Goal: Communication & Community: Answer question/provide support

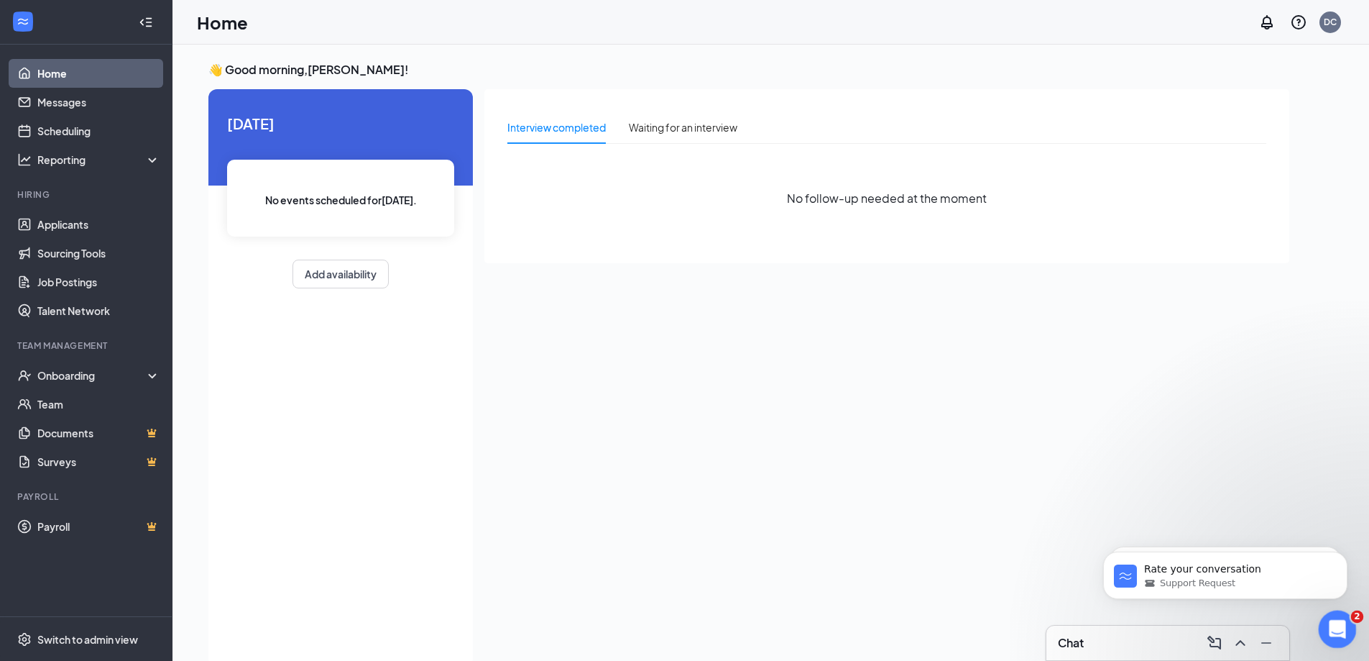
click at [1334, 627] on icon "Open Intercom Messenger" at bounding box center [1336, 627] width 24 height 24
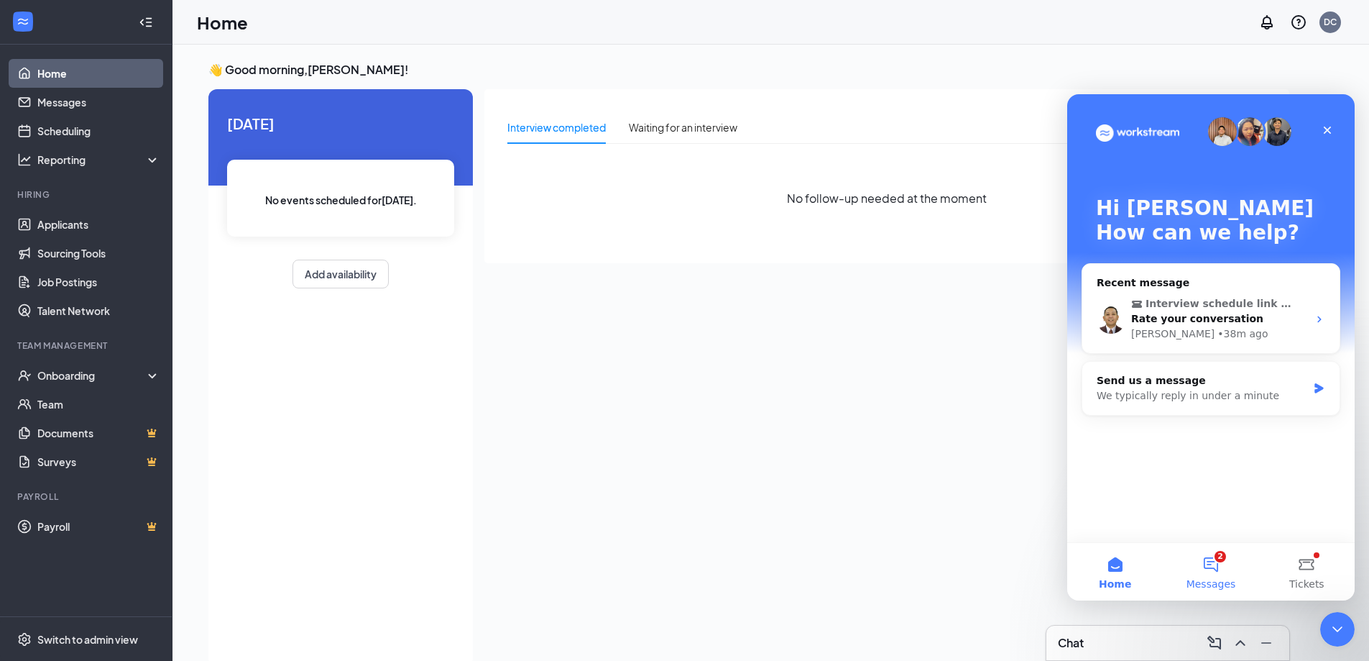
click at [1221, 565] on button "2 Messages" at bounding box center [1211, 572] width 96 height 58
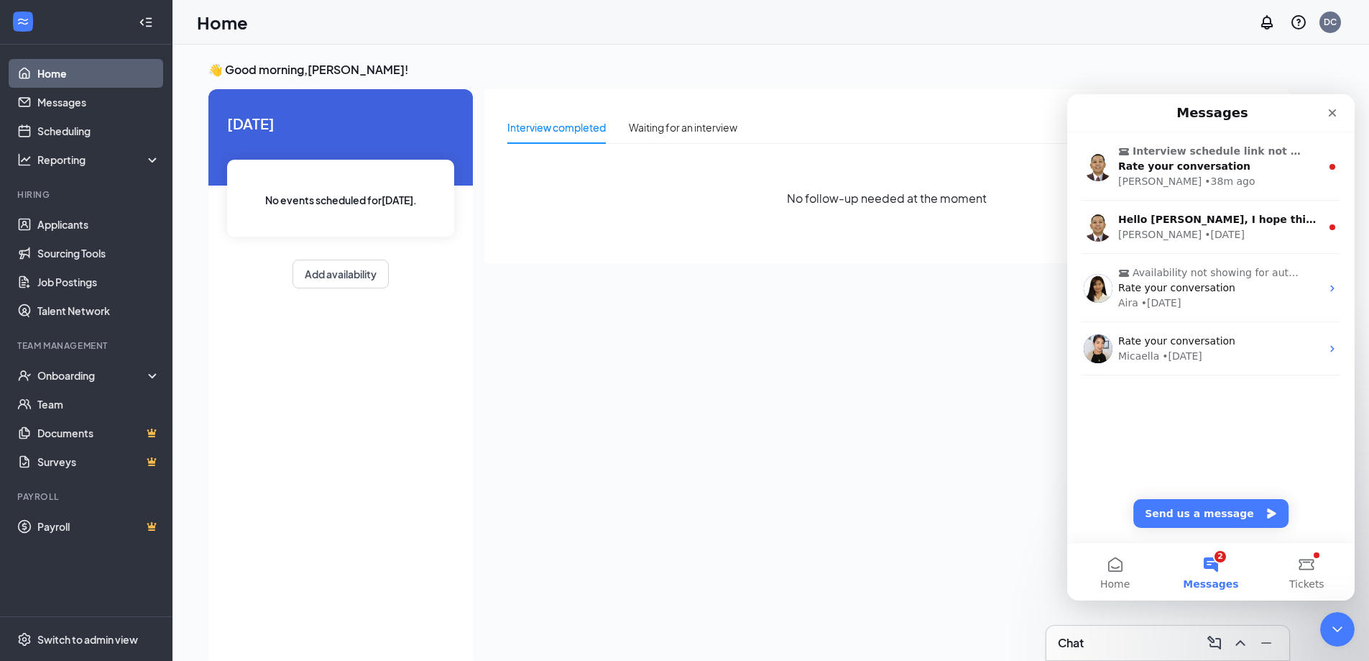
click at [892, 484] on div "Interview completed Waiting for an interview No follow-up needed at the moment" at bounding box center [887, 373] width 805 height 569
drag, startPoint x: 2672, startPoint y: 1236, endPoint x: 1352, endPoint y: 623, distance: 1455.0
click at [1352, 623] on div "Close Intercom Messenger" at bounding box center [1335, 627] width 35 height 35
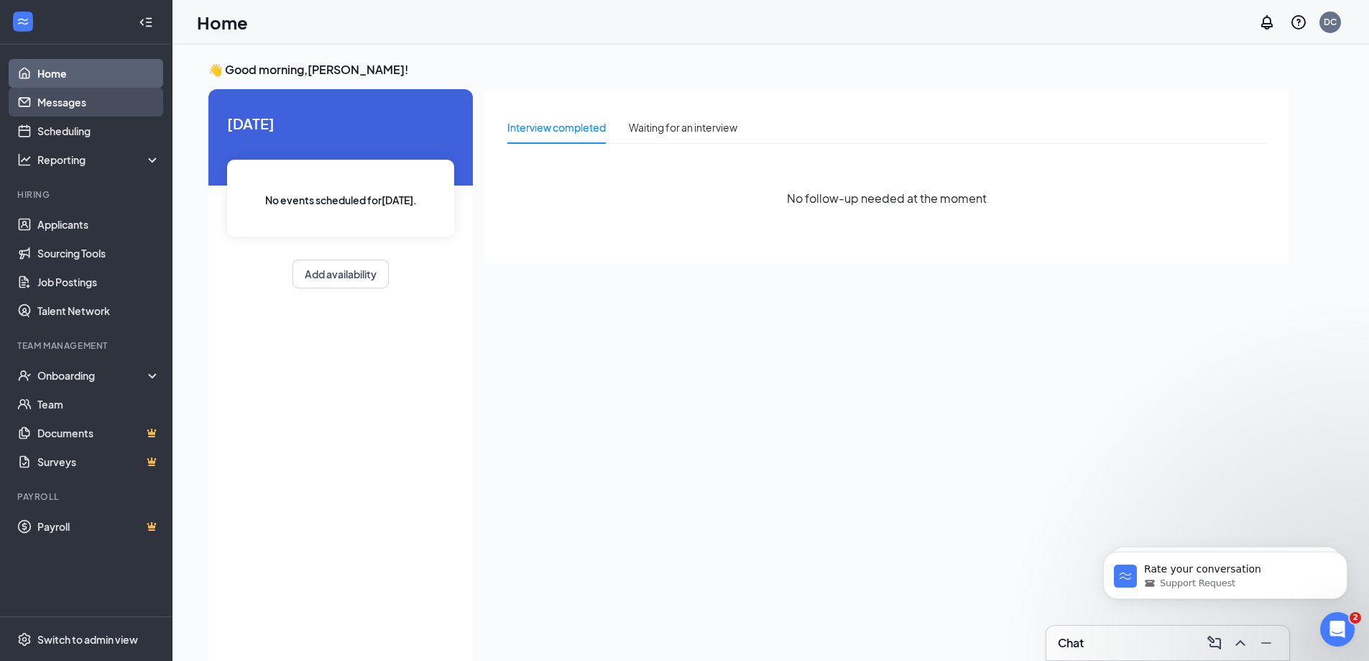
click at [118, 101] on link "Messages" at bounding box center [98, 102] width 123 height 29
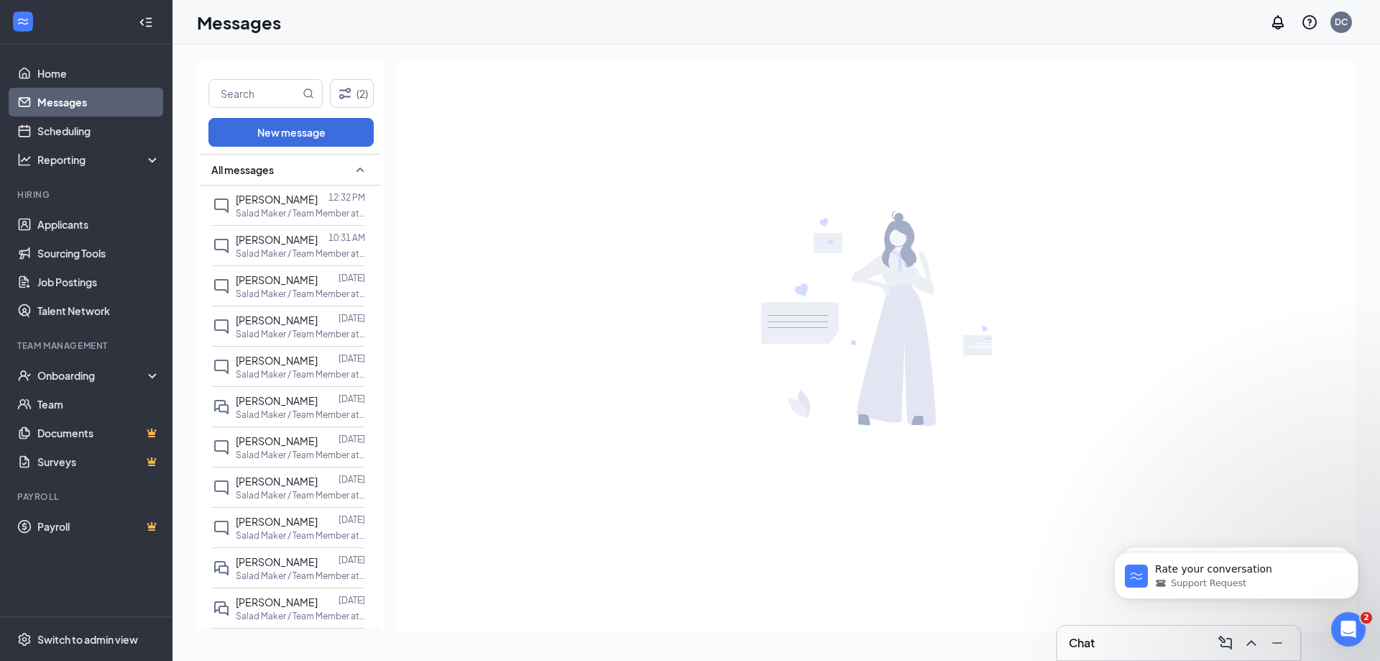
scroll to position [144, 0]
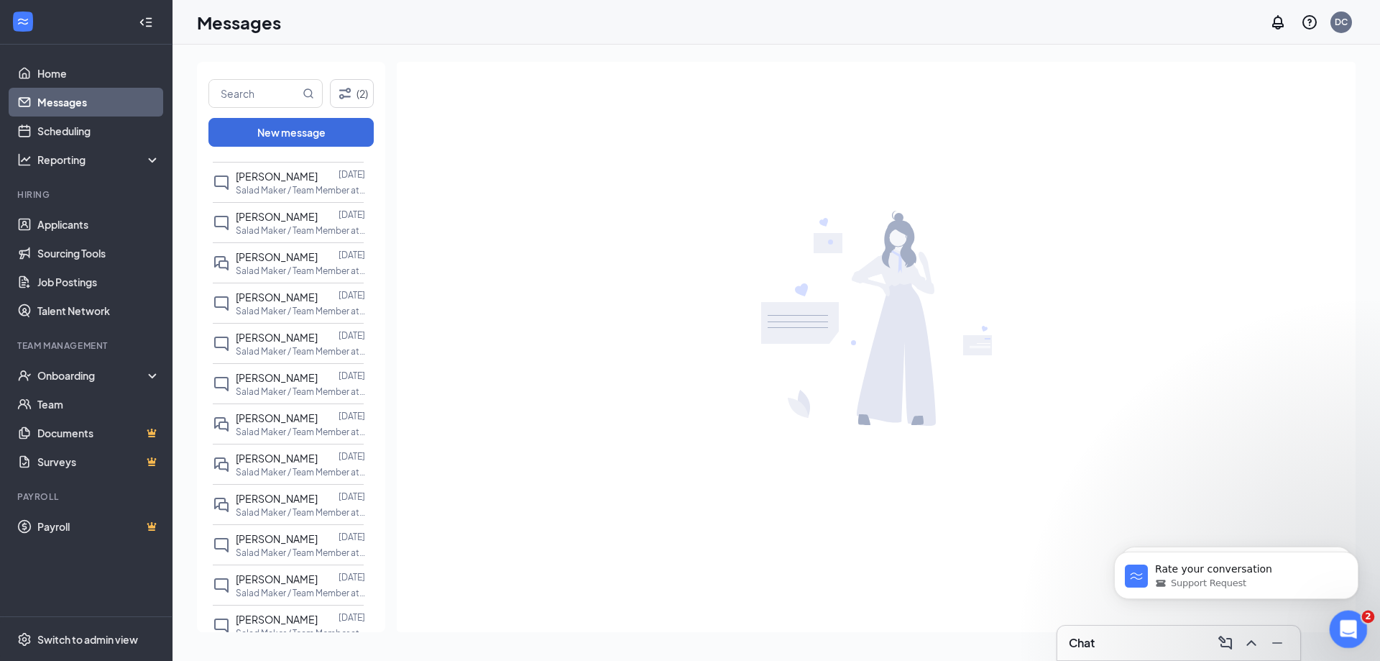
click at [1338, 620] on div "Open Intercom Messenger" at bounding box center [1346, 626] width 47 height 47
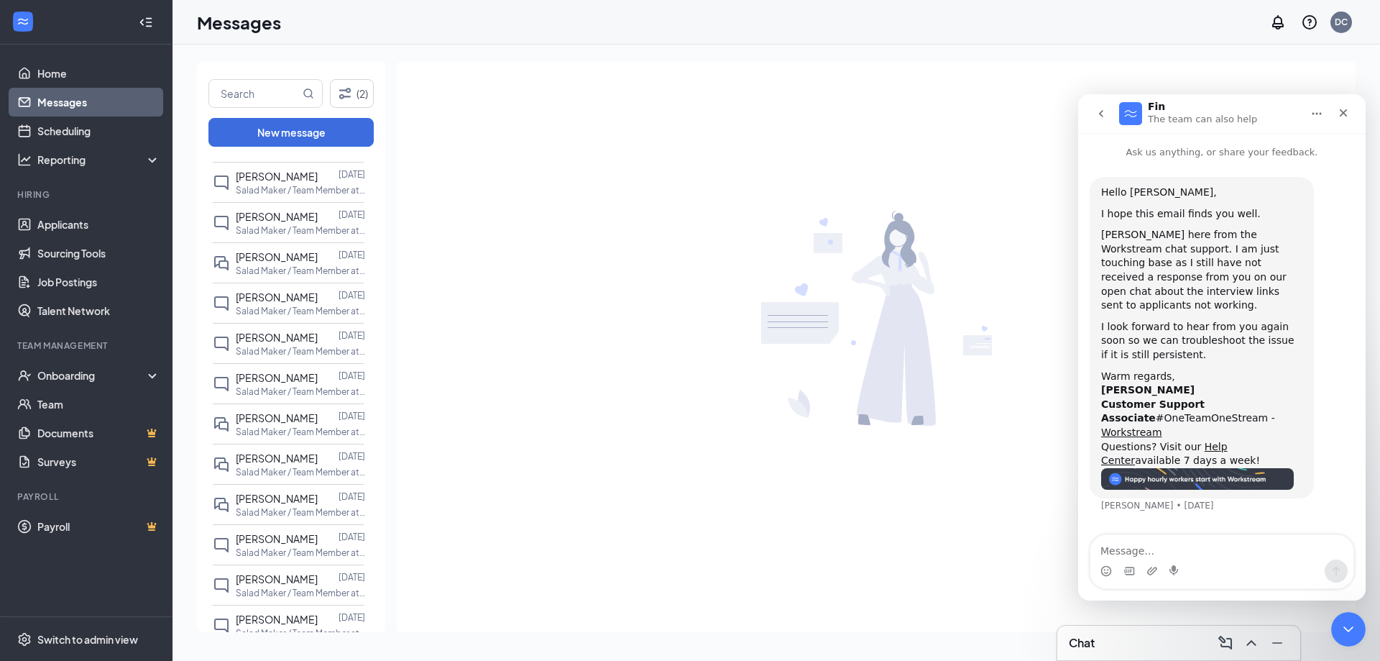
scroll to position [0, 0]
click at [1101, 106] on button "go back" at bounding box center [1101, 113] width 27 height 27
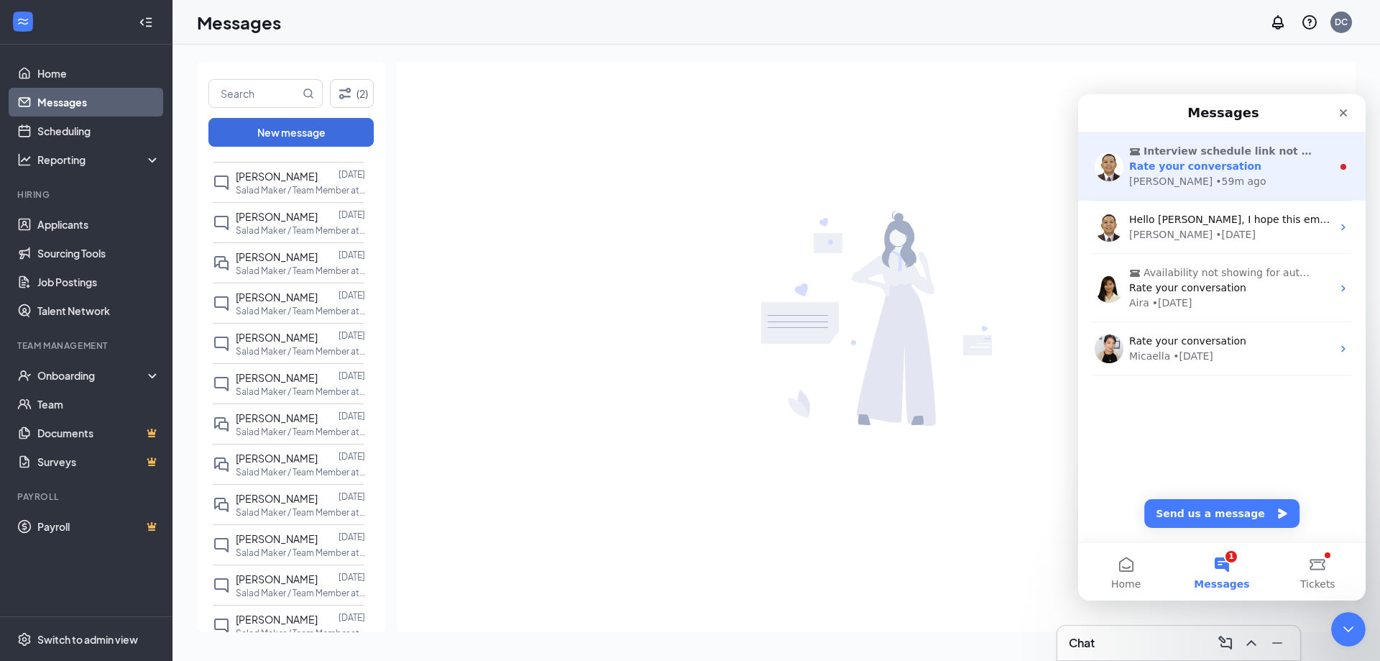
click at [1201, 187] on div "[PERSON_NAME] • 59m ago" at bounding box center [1230, 181] width 203 height 15
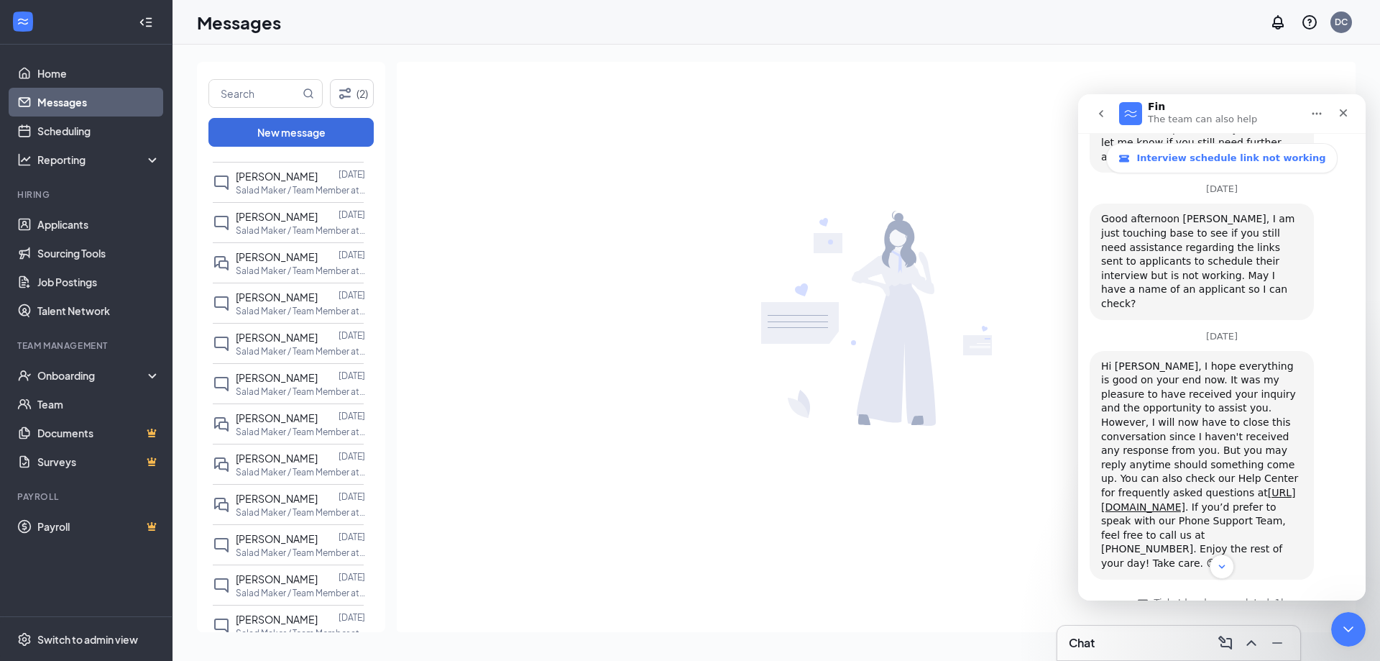
scroll to position [760, 0]
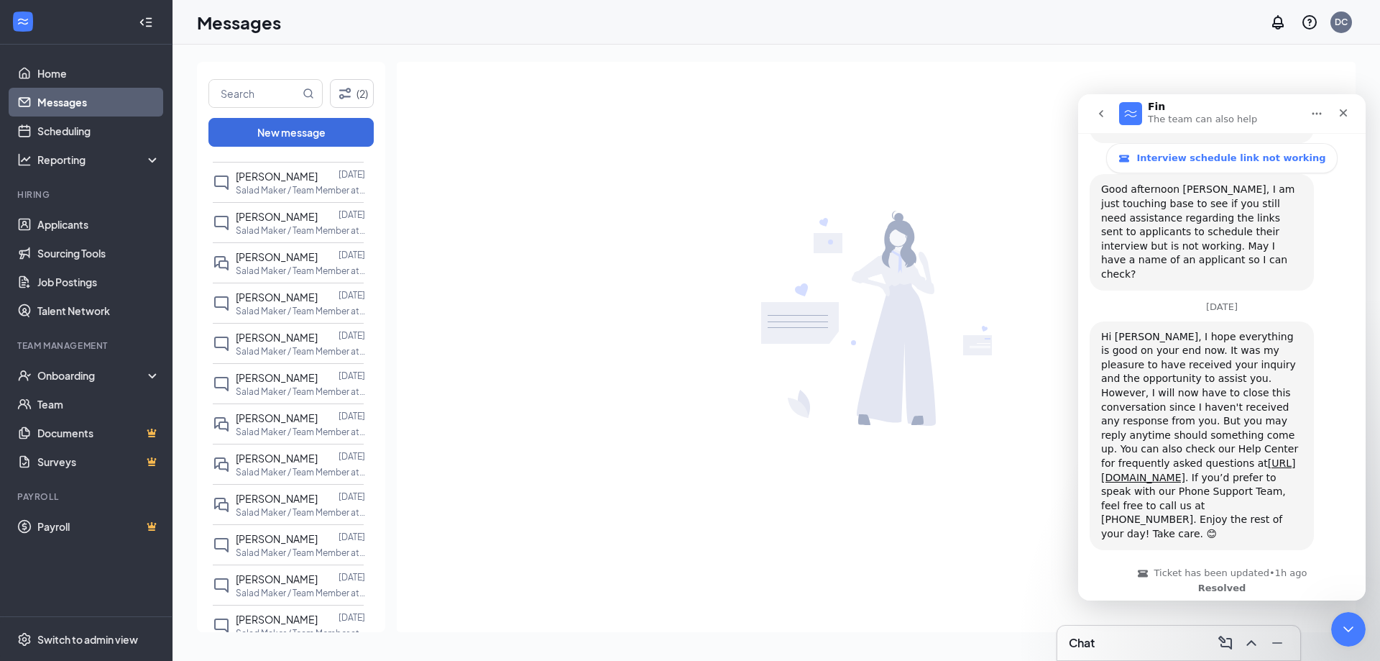
click at [1103, 107] on button "go back" at bounding box center [1101, 113] width 27 height 27
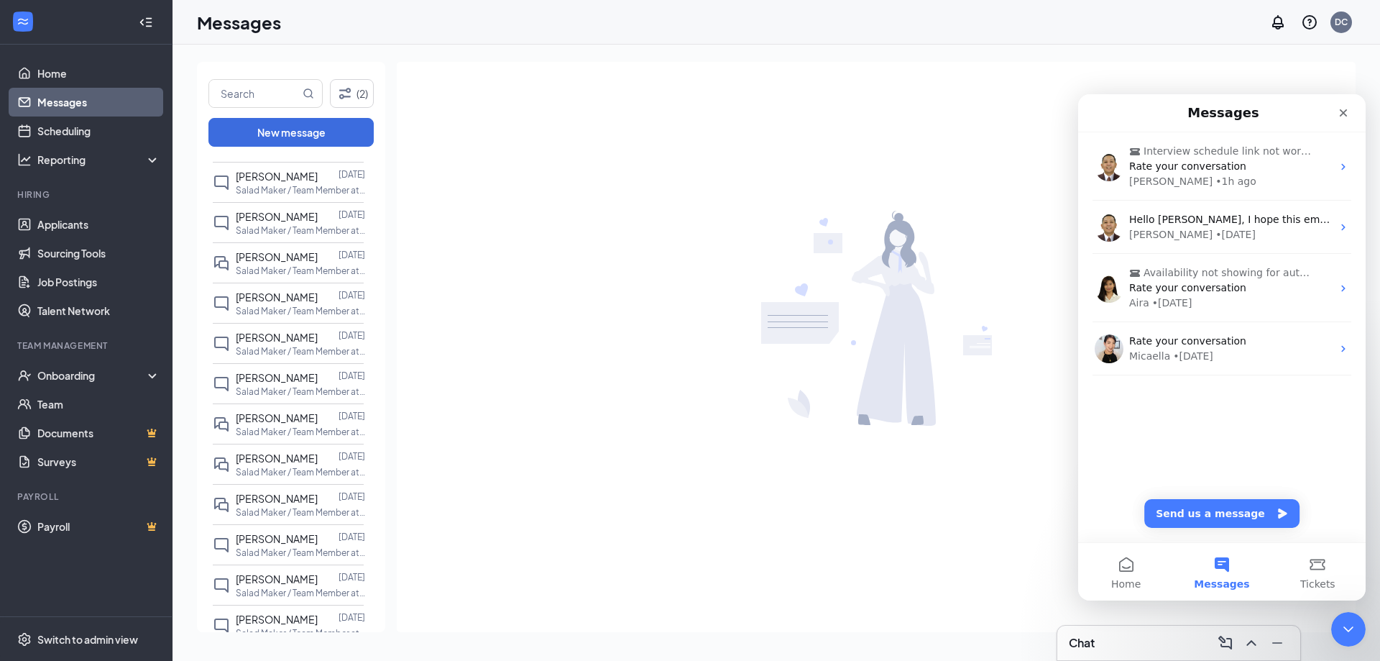
drag, startPoint x: 28, startPoint y: 14, endPoint x: 919, endPoint y: 109, distance: 895.6
click at [919, 109] on div at bounding box center [876, 318] width 959 height 513
click at [1336, 115] on div "Close" at bounding box center [1344, 113] width 26 height 26
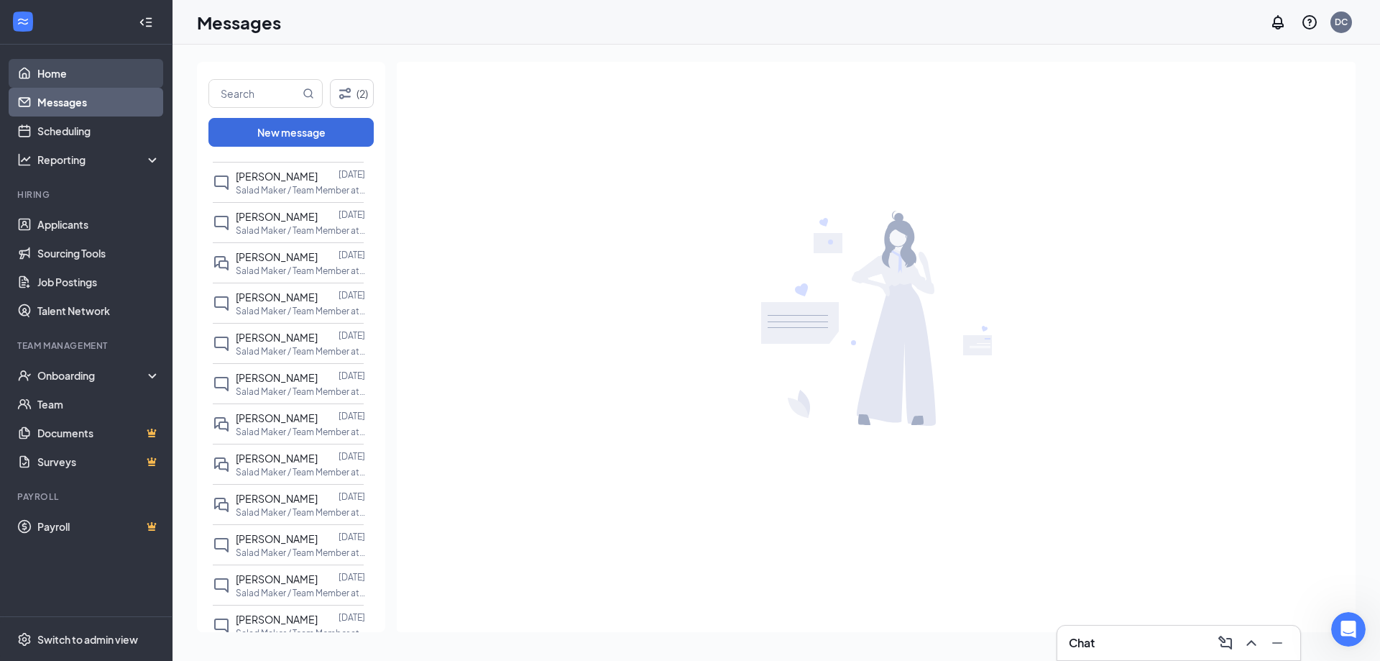
click at [56, 78] on link "Home" at bounding box center [98, 73] width 123 height 29
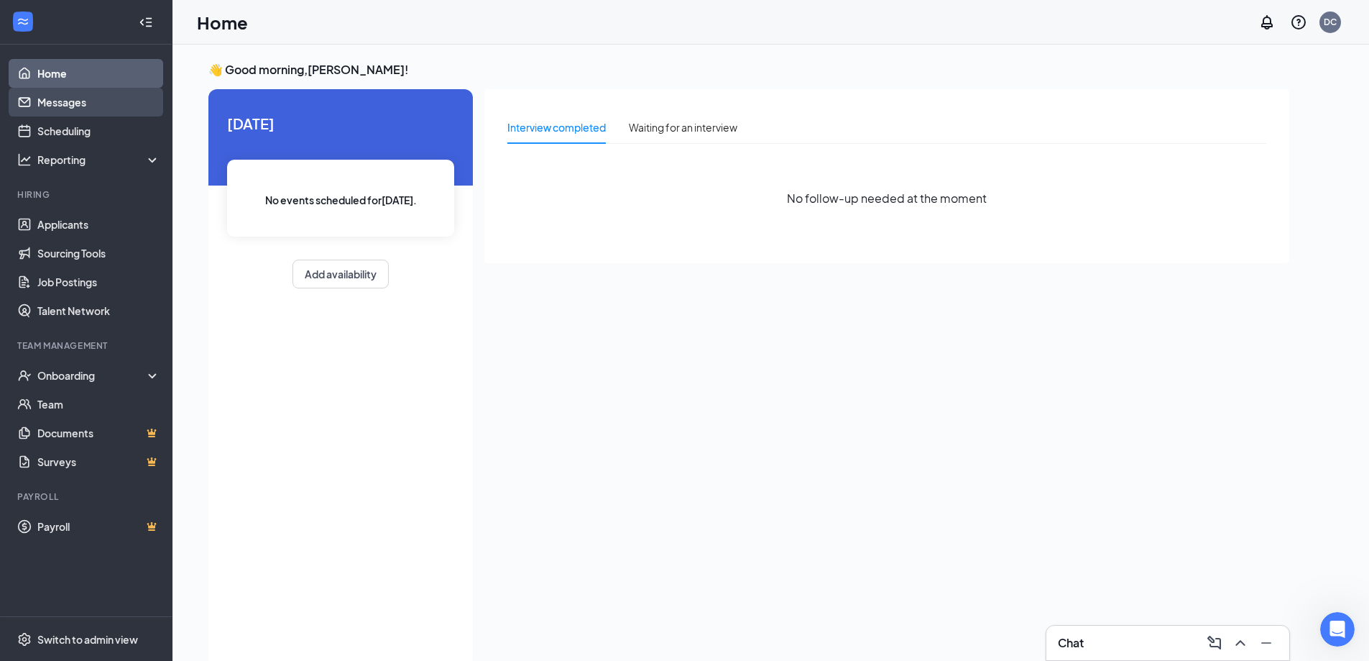
click at [86, 96] on link "Messages" at bounding box center [98, 102] width 123 height 29
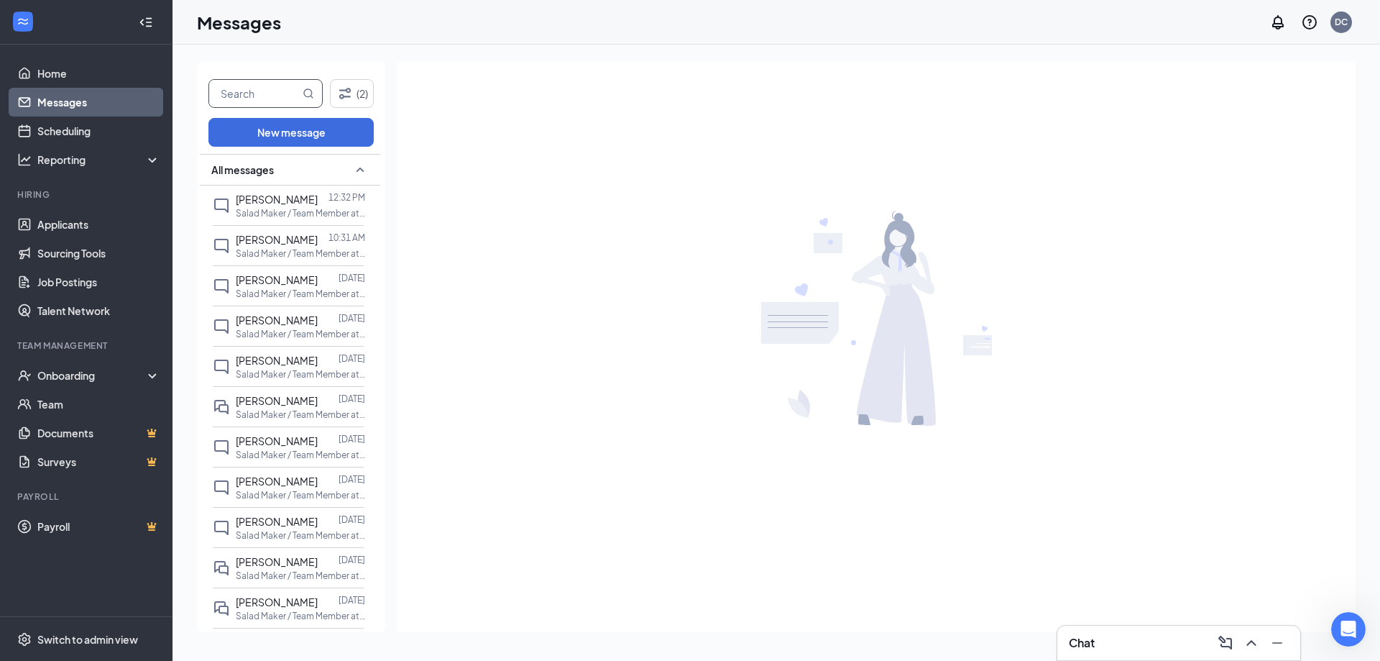
click at [267, 101] on input "text" at bounding box center [254, 93] width 91 height 27
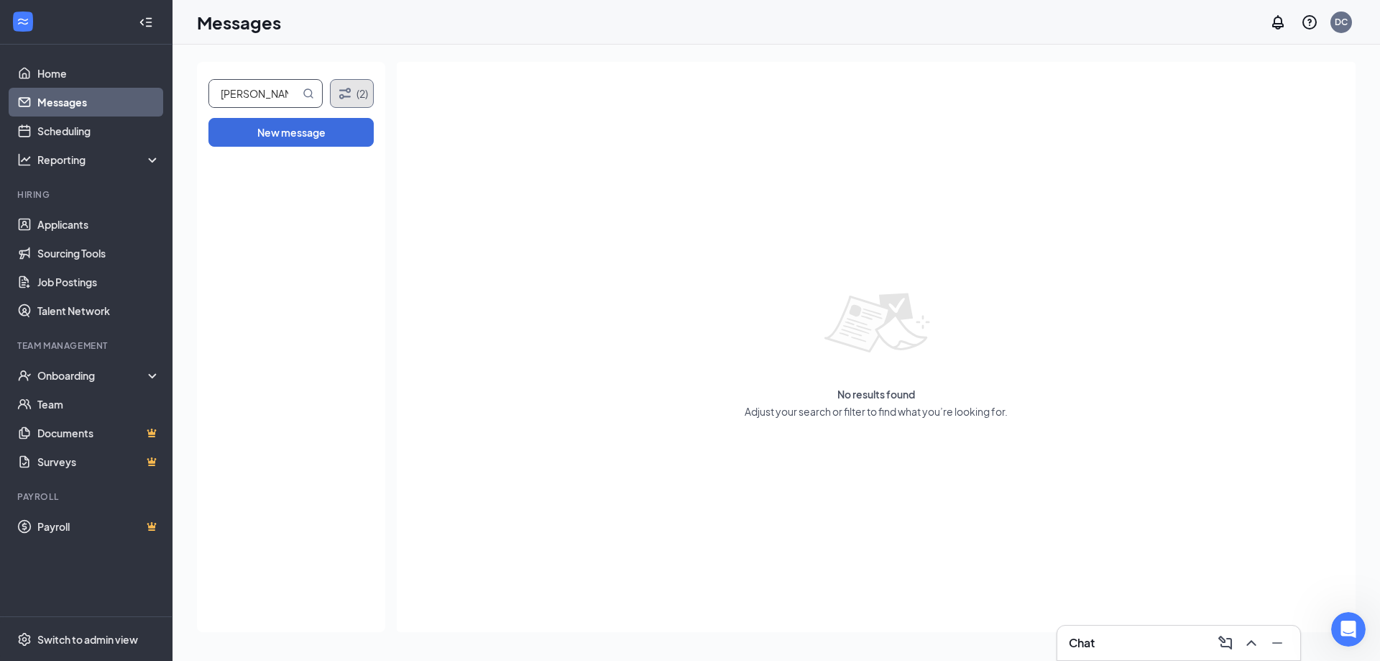
click at [362, 94] on button "(2)" at bounding box center [352, 93] width 44 height 29
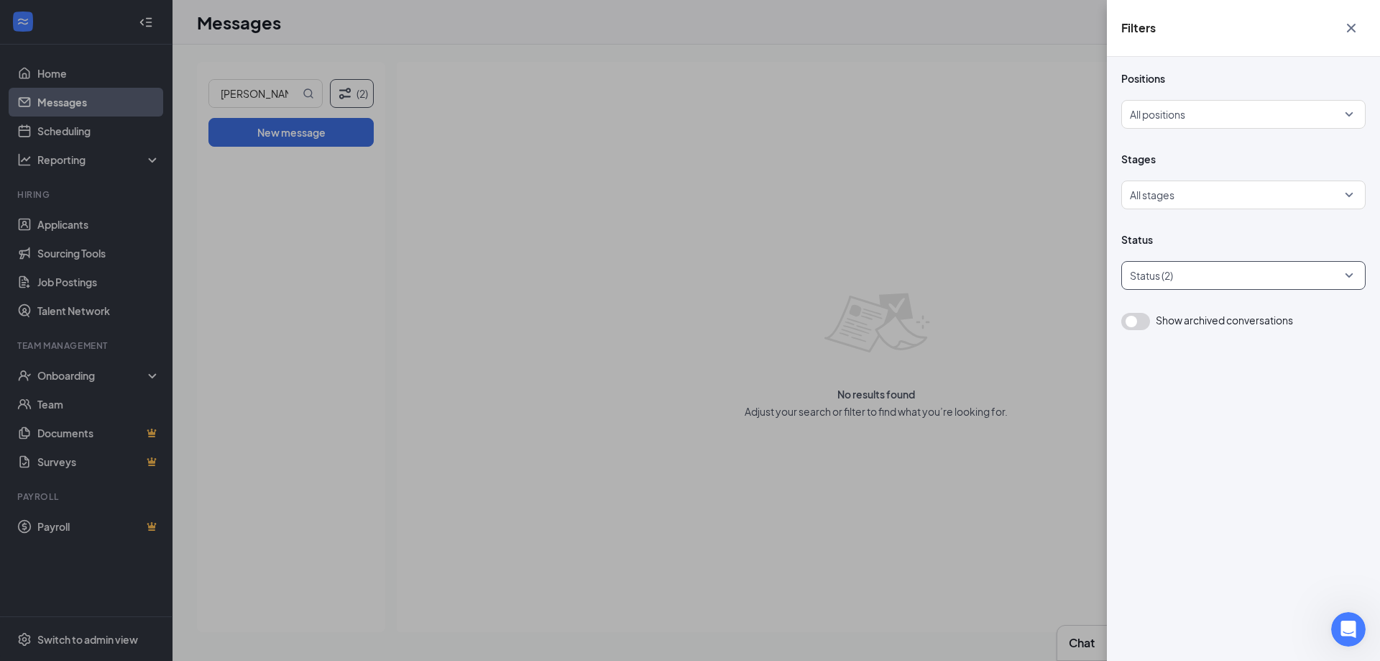
click at [1233, 274] on div at bounding box center [1236, 275] width 223 height 23
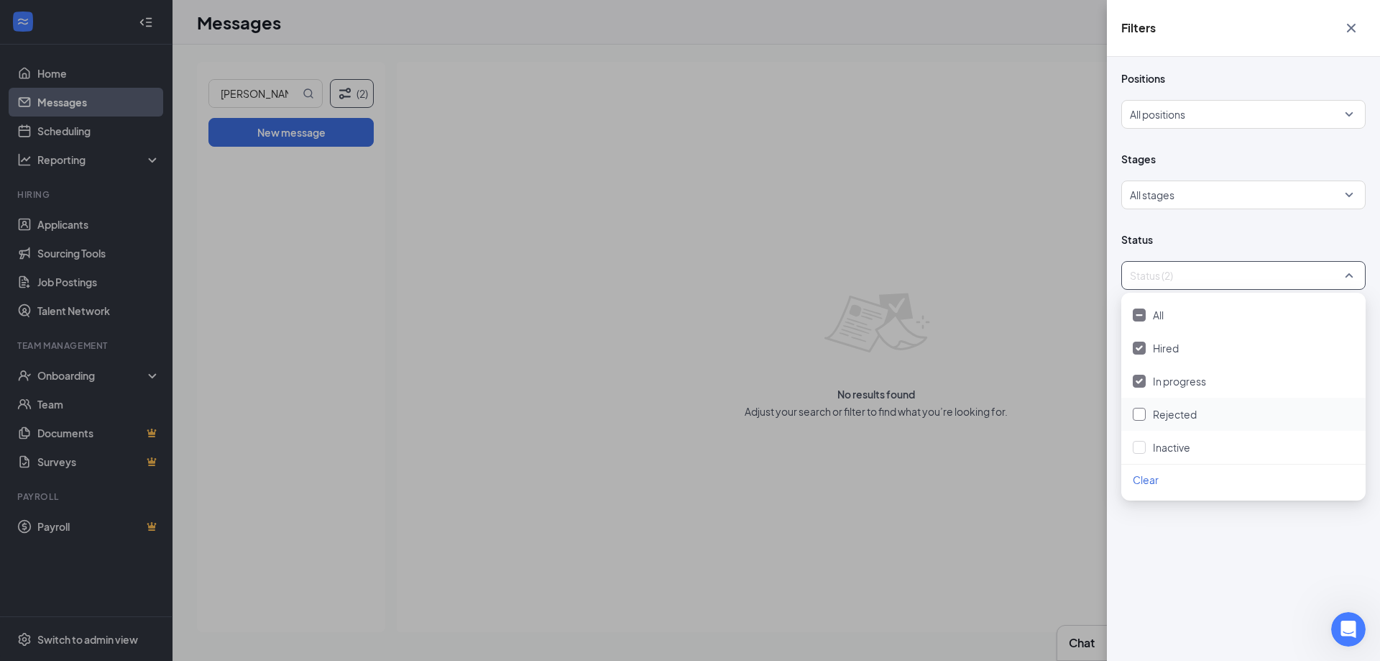
click at [1148, 413] on div "Rejected" at bounding box center [1243, 414] width 221 height 16
click at [1135, 452] on div at bounding box center [1139, 447] width 13 height 13
click at [947, 490] on div "Filters Positions All positions Stages All stages Status All status Show archiv…" at bounding box center [690, 330] width 1380 height 661
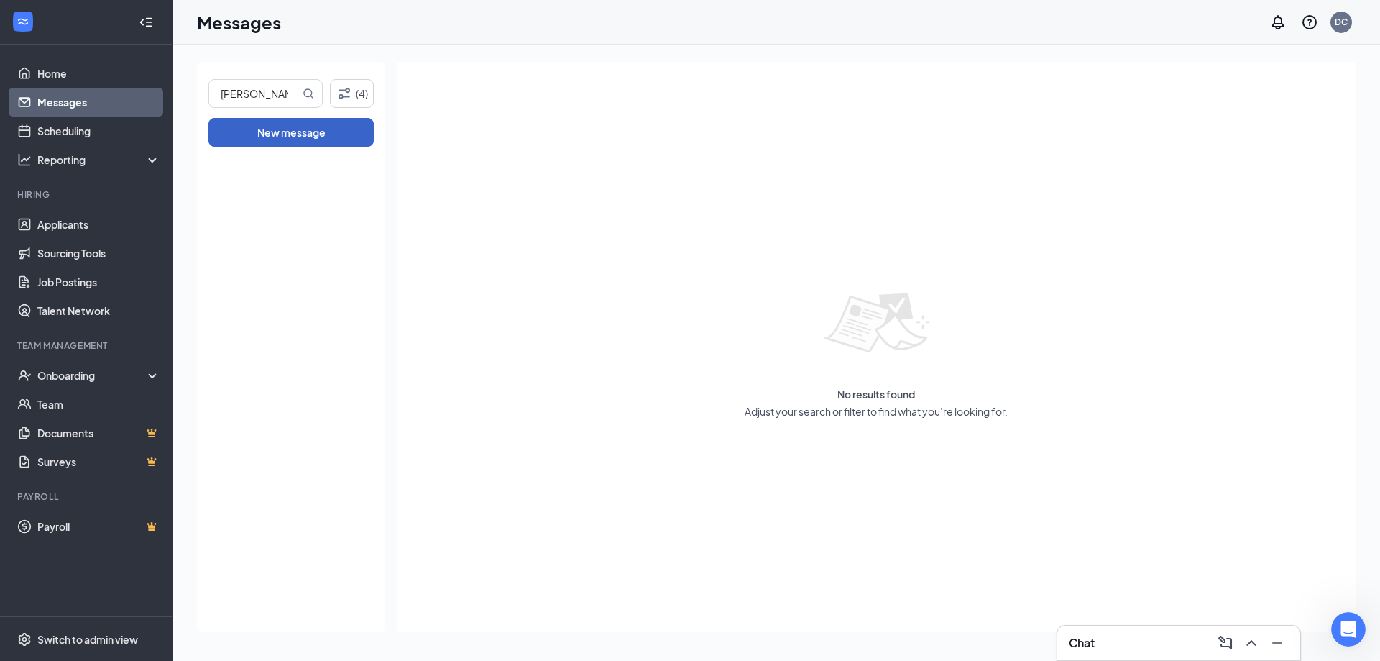
click at [320, 143] on button "New message" at bounding box center [290, 132] width 165 height 29
click at [280, 95] on input "[PERSON_NAME]" at bounding box center [254, 93] width 91 height 27
type input "[PERSON_NAME]"
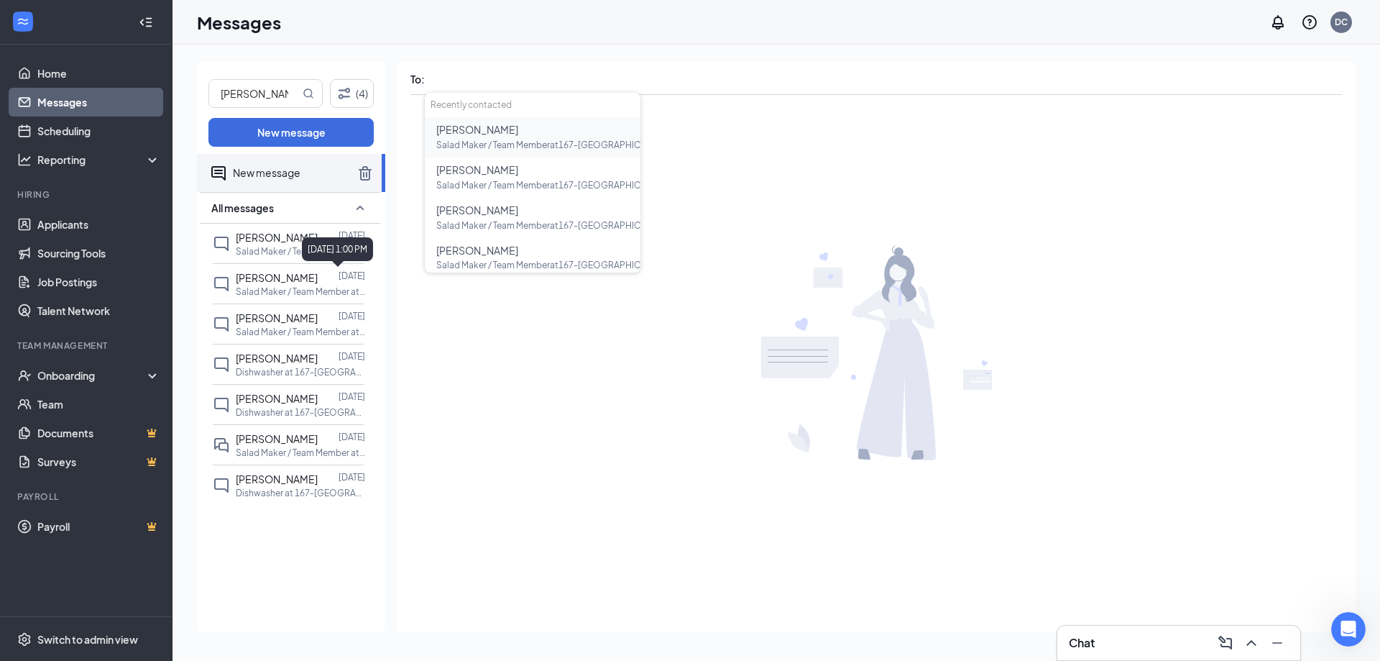
click at [336, 249] on div "[DATE] 1:00 PM" at bounding box center [337, 249] width 71 height 24
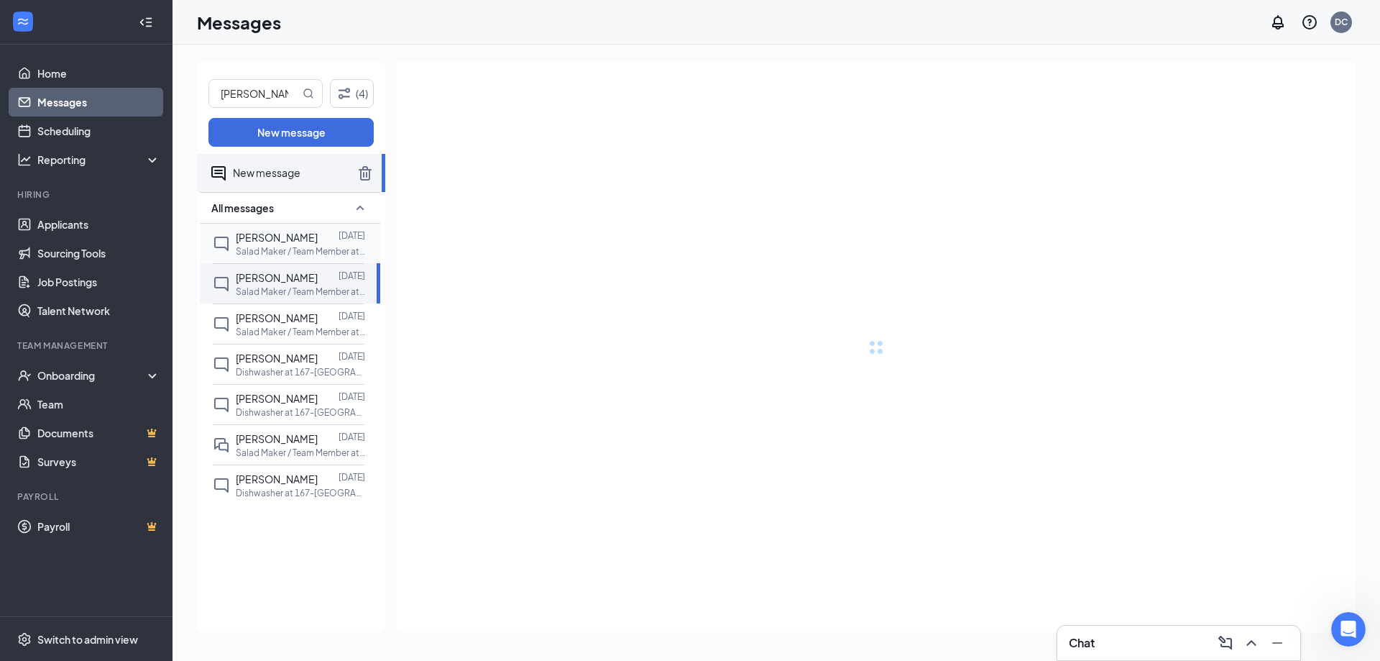
click at [279, 247] on p "Salad Maker / Team Member at 167-[GEOGRAPHIC_DATA]" at bounding box center [300, 251] width 129 height 12
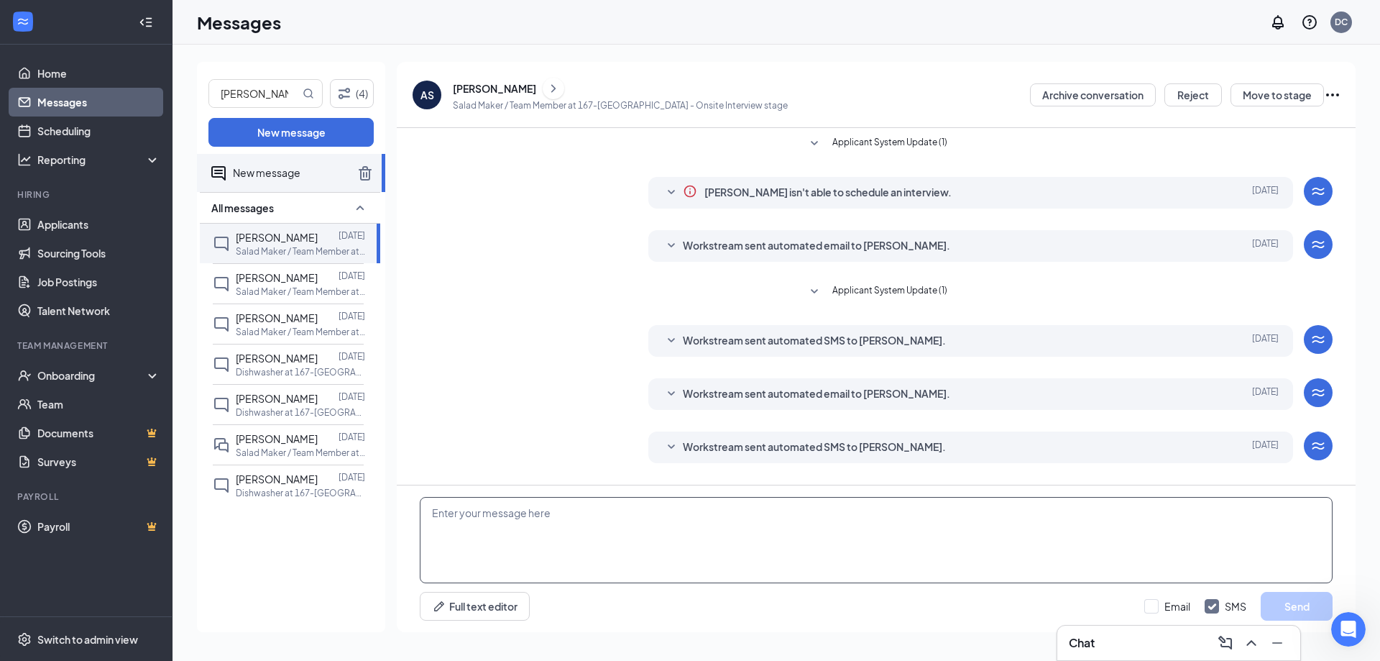
click at [694, 505] on textarea at bounding box center [876, 540] width 913 height 86
type textarea "Hello! It was lovely meeting with you last week. Are you available any day this…"
click at [1299, 607] on button "Send" at bounding box center [1297, 606] width 72 height 29
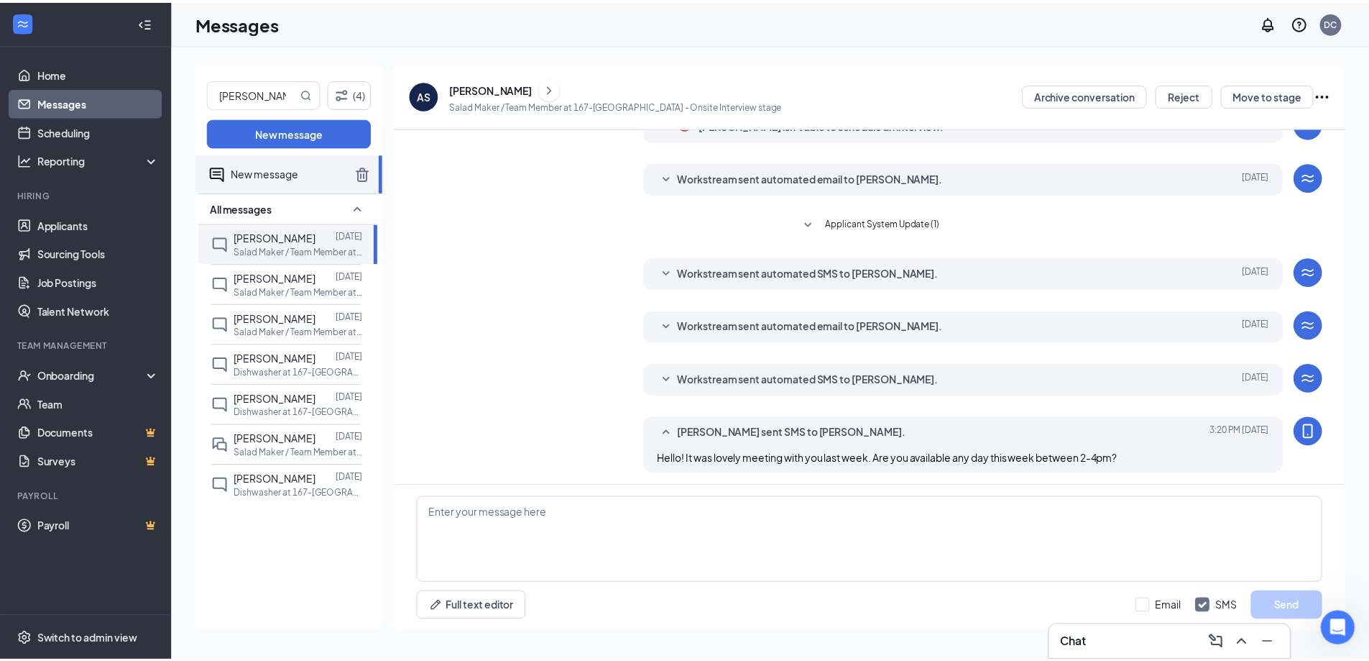
scroll to position [70, 0]
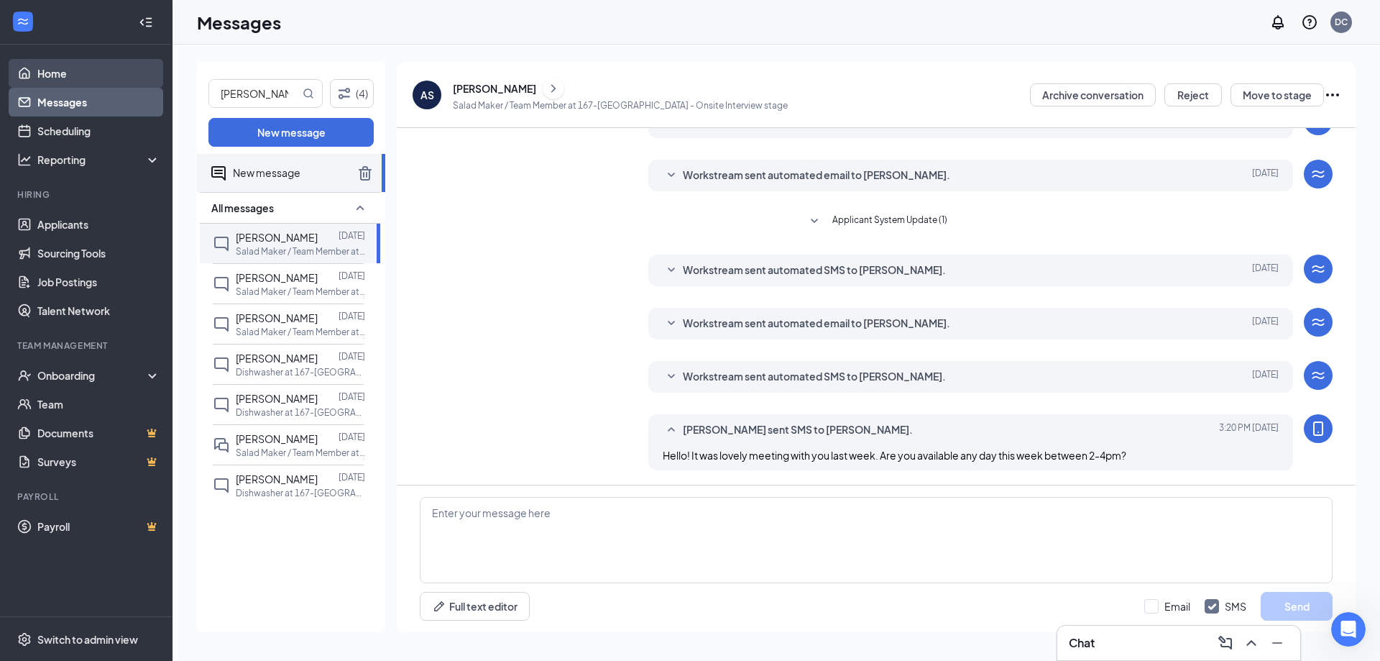
click at [142, 66] on link "Home" at bounding box center [98, 73] width 123 height 29
